Goal: Task Accomplishment & Management: Use online tool/utility

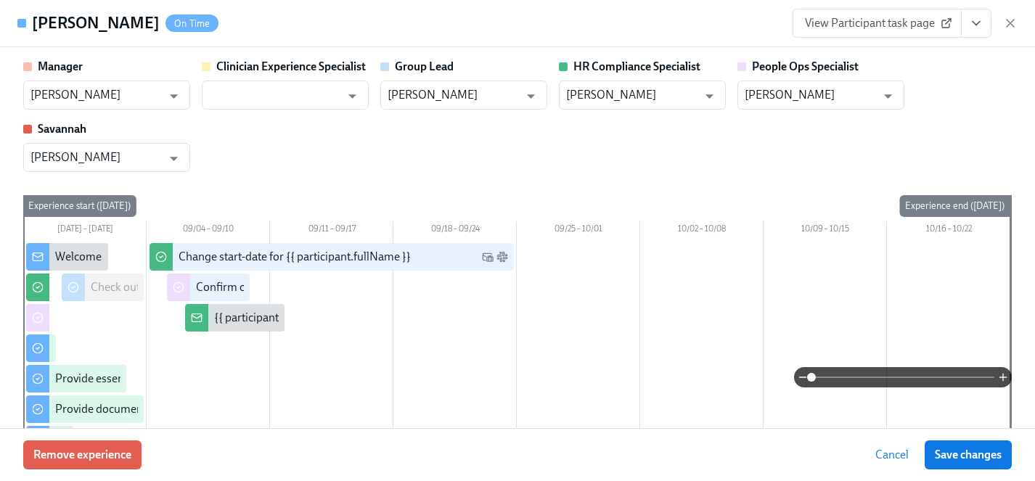
scroll to position [1529, 0]
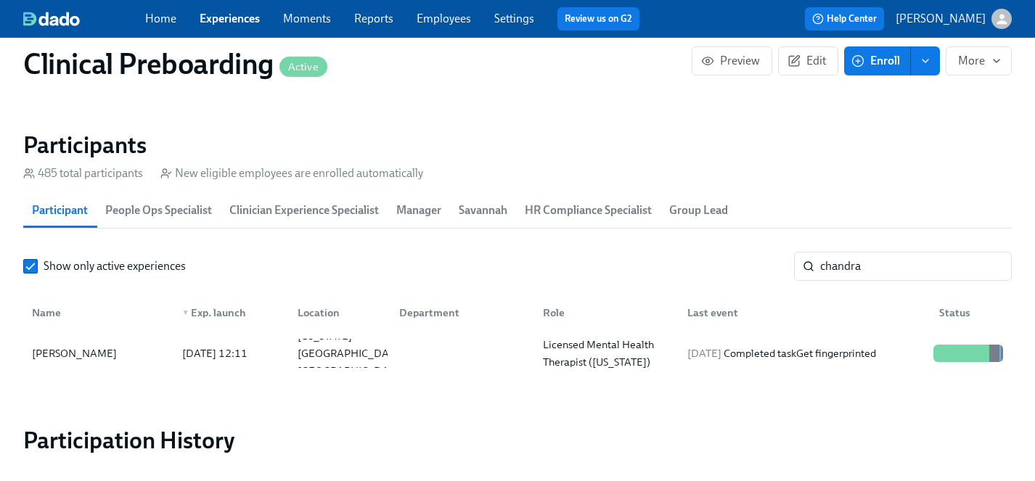
scroll to position [0, 18945]
click at [241, 20] on link "Experiences" at bounding box center [230, 19] width 60 height 14
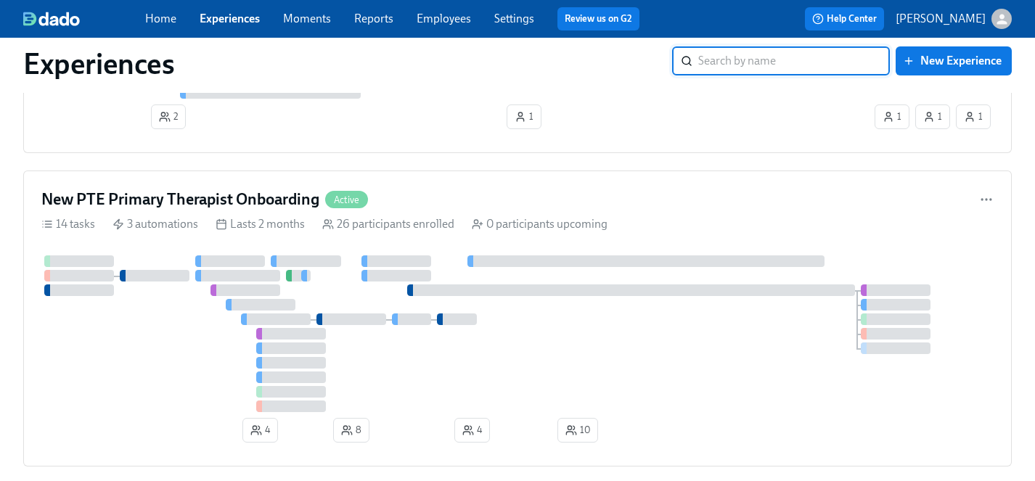
scroll to position [7652, 0]
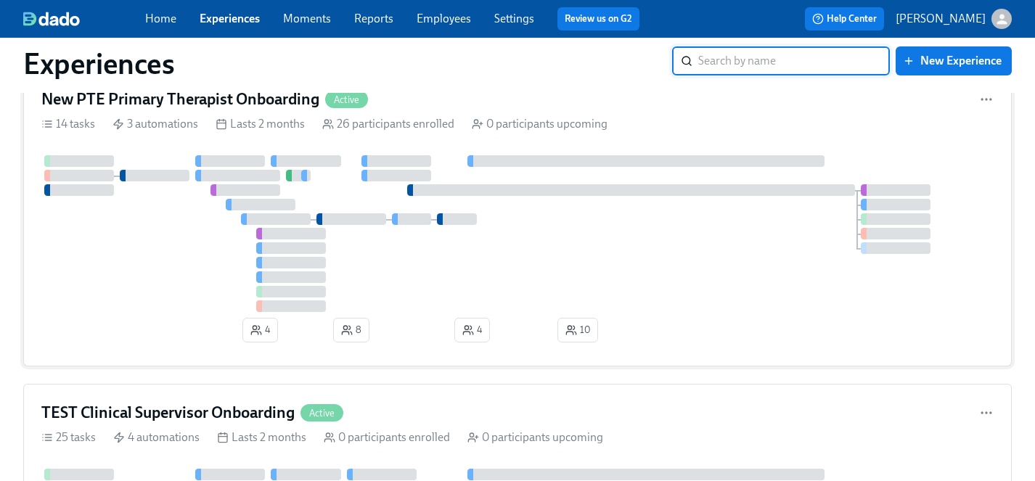
click at [194, 290] on div at bounding box center [517, 233] width 952 height 157
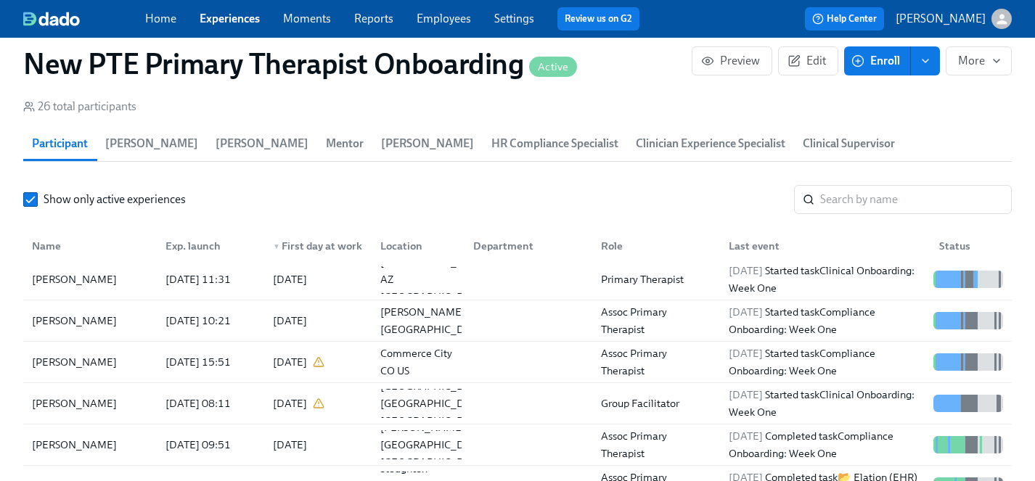
scroll to position [5, 0]
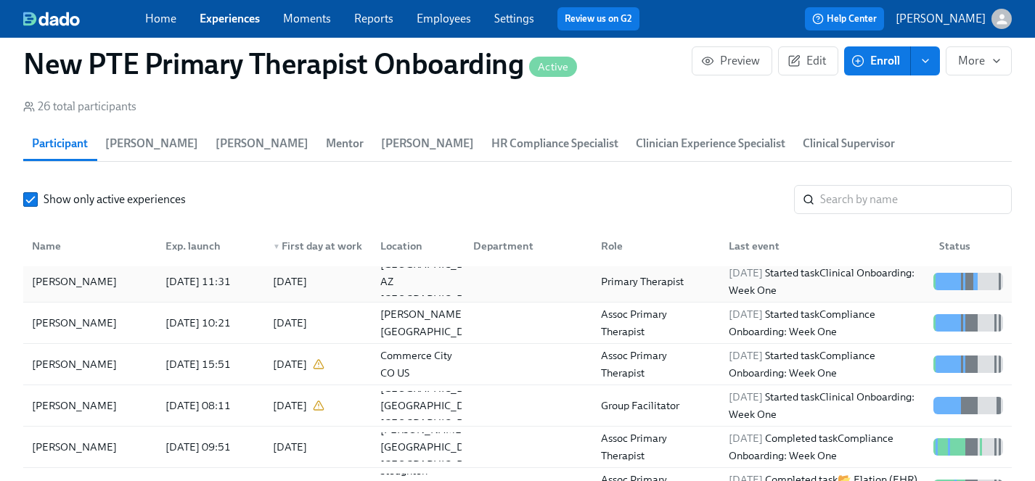
click at [75, 273] on div "[PERSON_NAME]" at bounding box center [74, 281] width 96 height 17
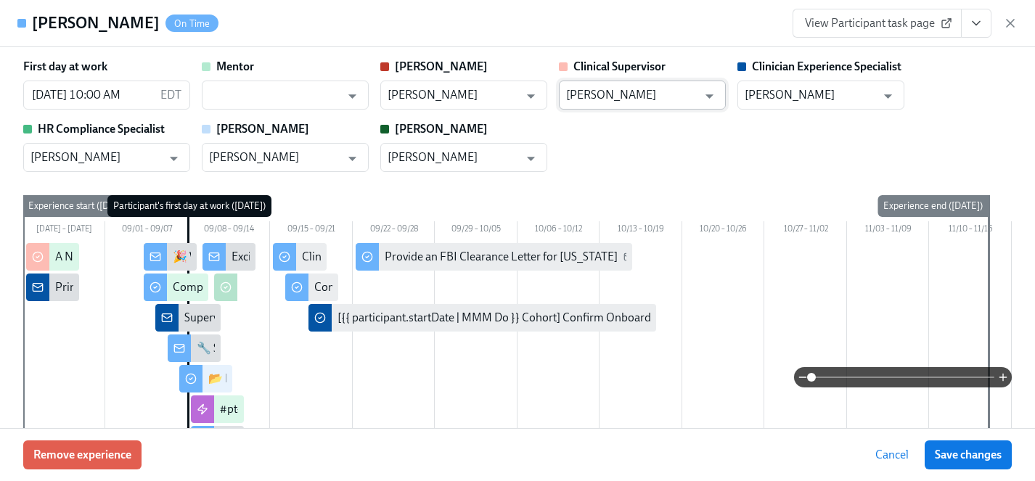
click at [670, 91] on input "[PERSON_NAME]" at bounding box center [631, 95] width 131 height 29
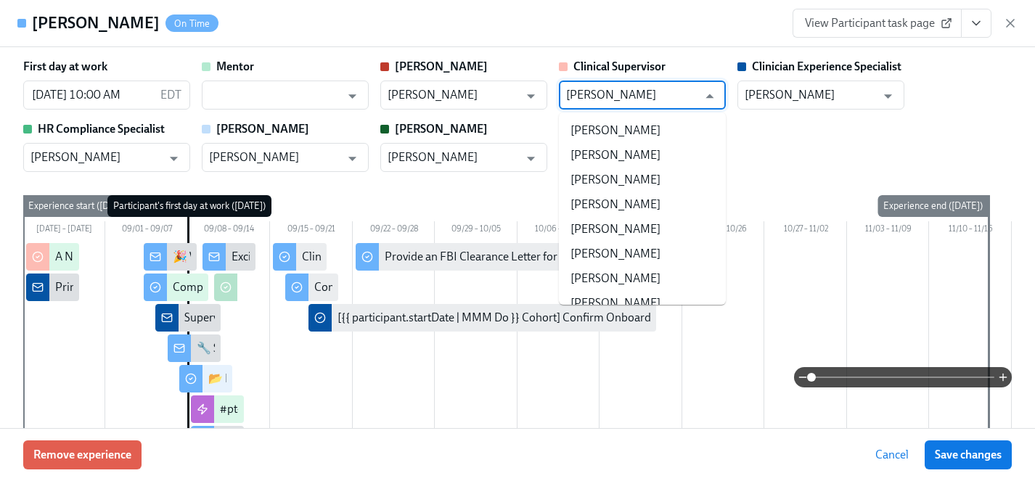
scroll to position [131322, 0]
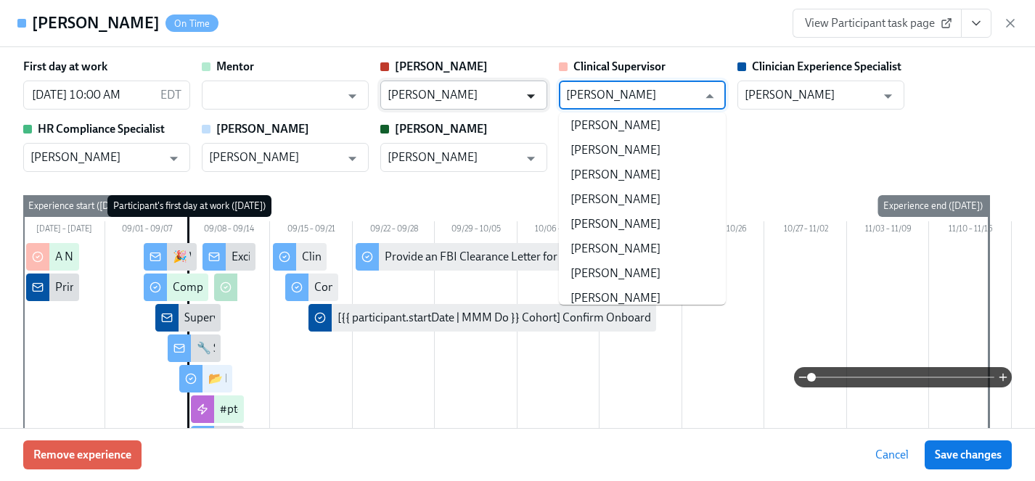
drag, startPoint x: 668, startPoint y: 97, endPoint x: 534, endPoint y: 97, distance: 134.2
click at [534, 97] on div "First day at work [DATE] 10:00 AM EDT ​ Mentor ​ [PERSON_NAME] ​ Clinical Super…" at bounding box center [517, 115] width 988 height 113
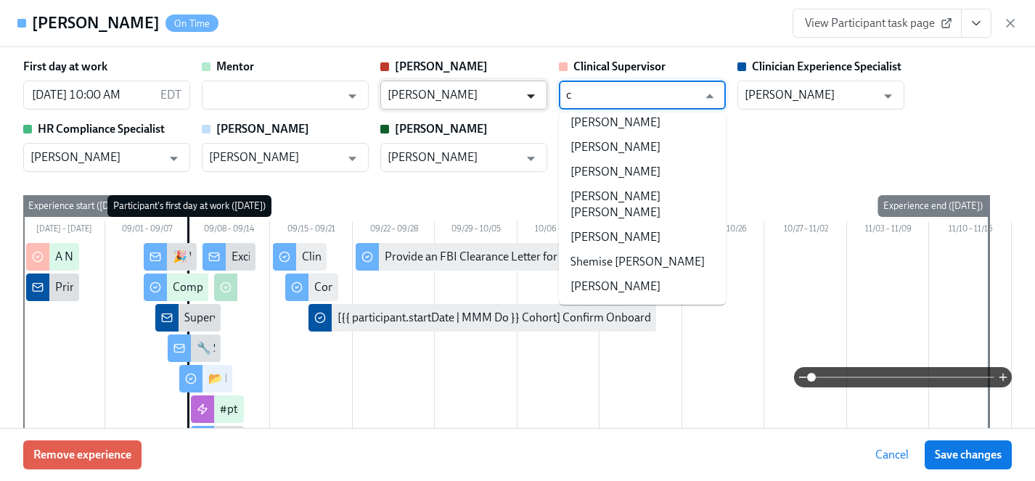
scroll to position [0, 0]
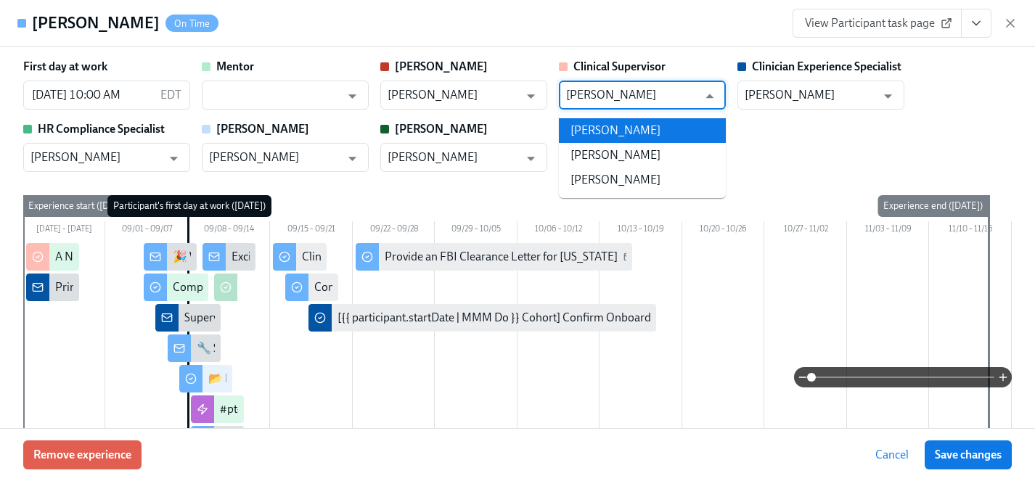
click at [601, 136] on li "[PERSON_NAME]" at bounding box center [642, 130] width 167 height 25
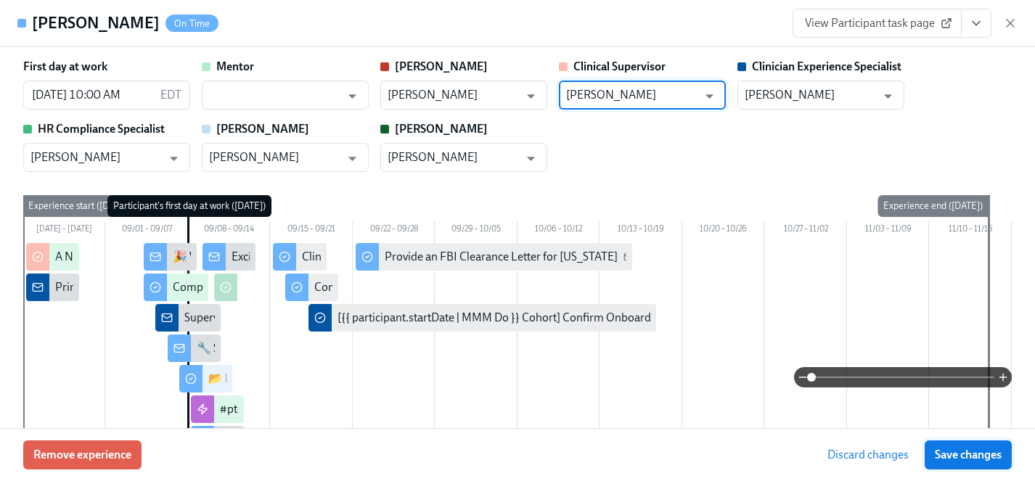
type input "[PERSON_NAME]"
click at [962, 459] on span "Save changes" at bounding box center [967, 455] width 67 height 15
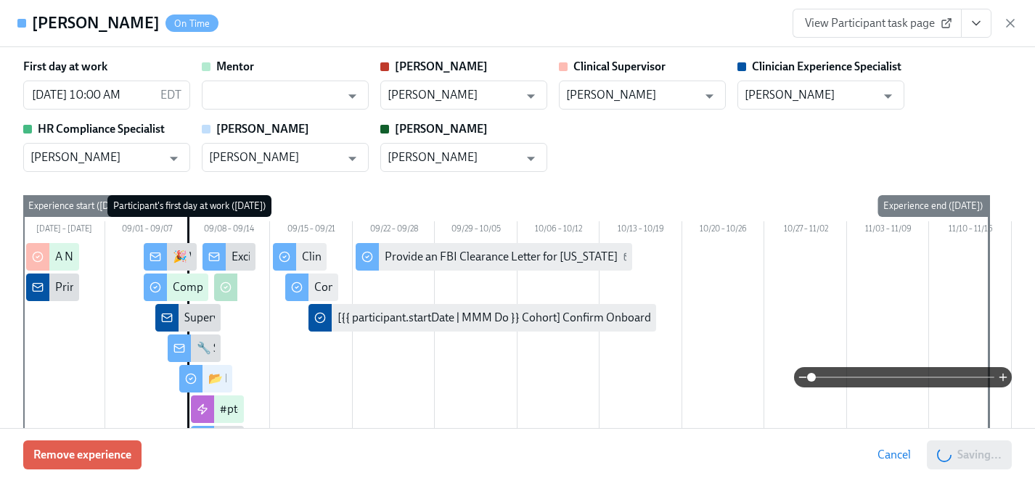
type input "[PERSON_NAME]"
